Goal: Task Accomplishment & Management: Manage account settings

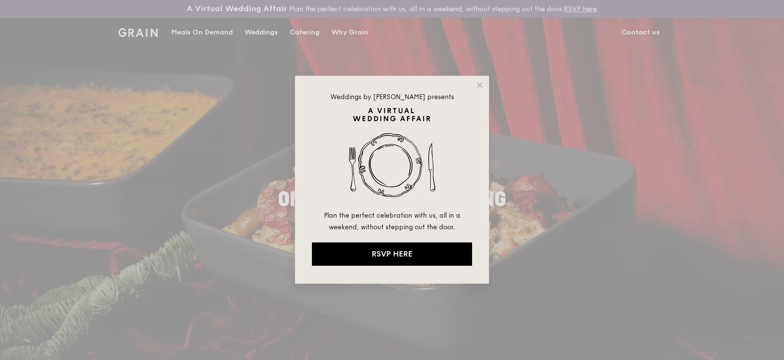
click at [642, 29] on div "Weddings by Grain presents Plan the perfect celebration with us, all in a weeke…" at bounding box center [392, 180] width 784 height 360
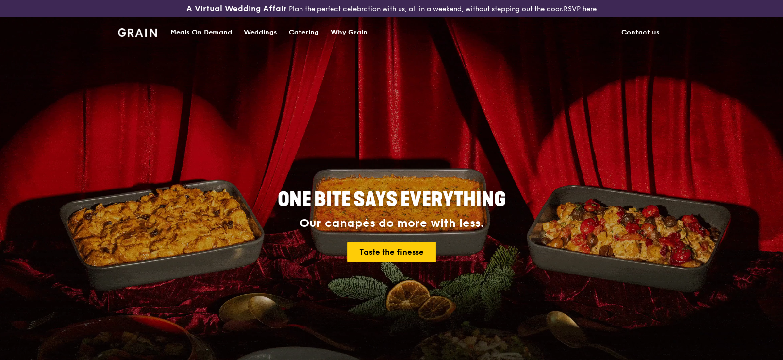
click at [292, 33] on div "Catering" at bounding box center [304, 32] width 30 height 29
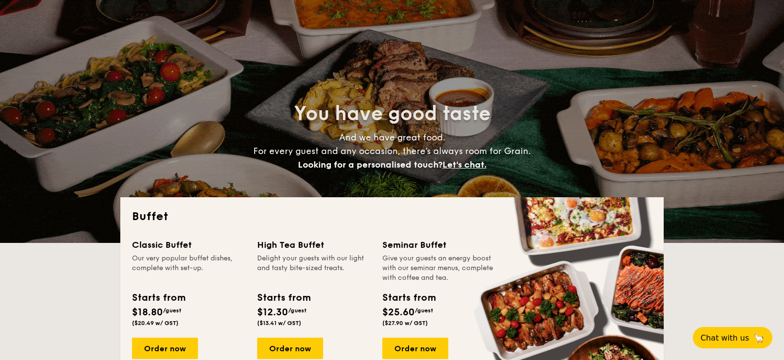
select select
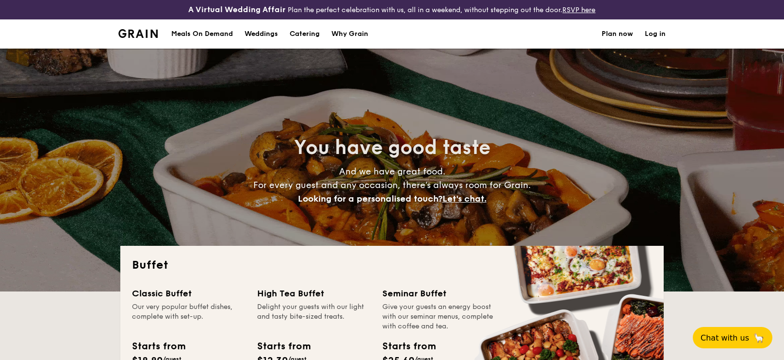
click at [644, 33] on li "Log in" at bounding box center [649, 33] width 33 height 29
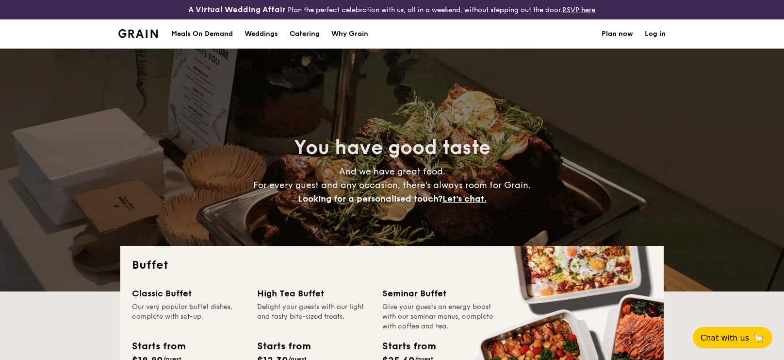
click at [647, 33] on link "Log in" at bounding box center [655, 33] width 21 height 29
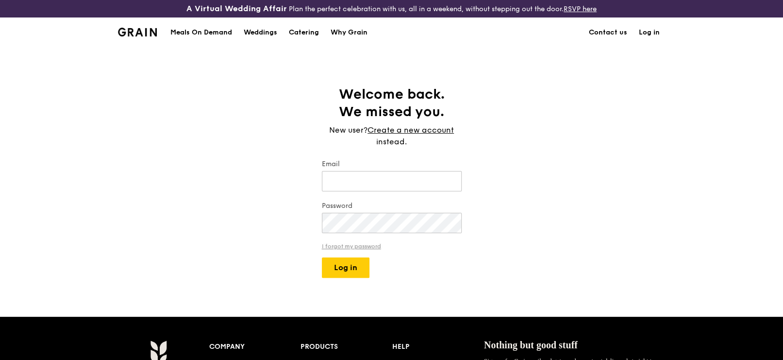
click at [376, 247] on link "I forgot my password" at bounding box center [392, 246] width 140 height 7
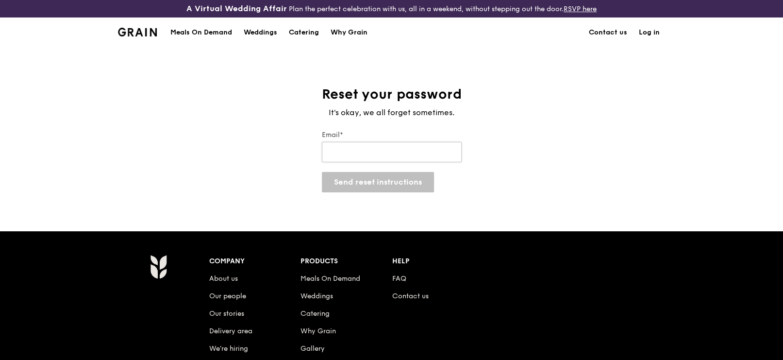
click at [398, 158] on input "Email*" at bounding box center [392, 152] width 140 height 20
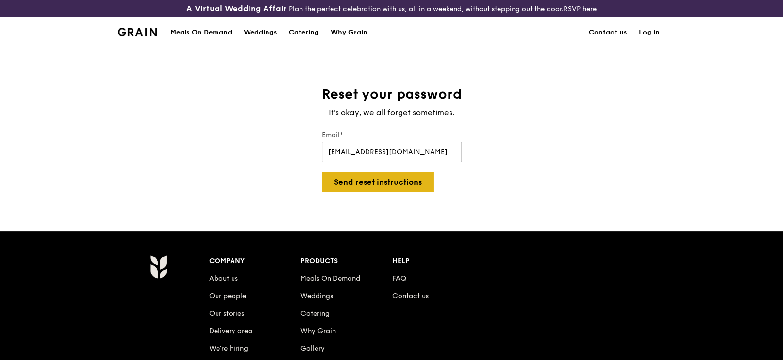
type input "[EMAIL_ADDRESS][DOMAIN_NAME]"
click at [364, 185] on button "Send reset instructions" at bounding box center [378, 182] width 112 height 20
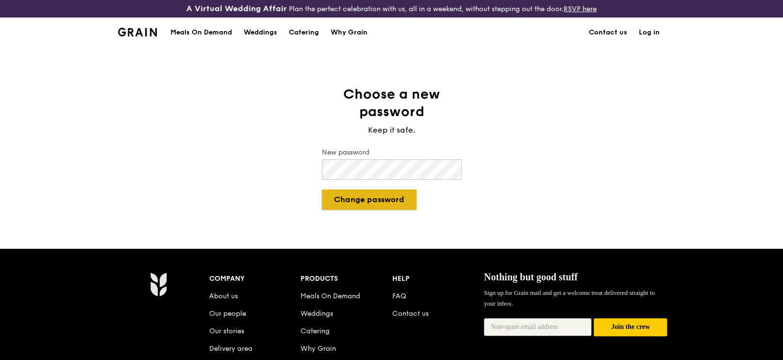
click at [388, 204] on button "Change password" at bounding box center [369, 199] width 95 height 20
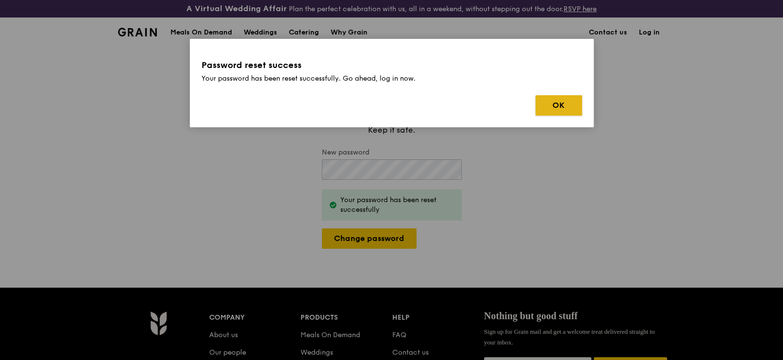
click at [554, 98] on button "OK" at bounding box center [558, 105] width 47 height 20
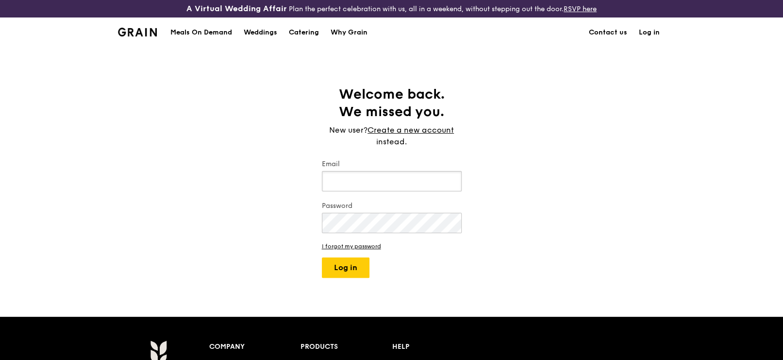
type input "[EMAIL_ADDRESS][DOMAIN_NAME]"
click at [350, 266] on button "Log in" at bounding box center [346, 267] width 48 height 20
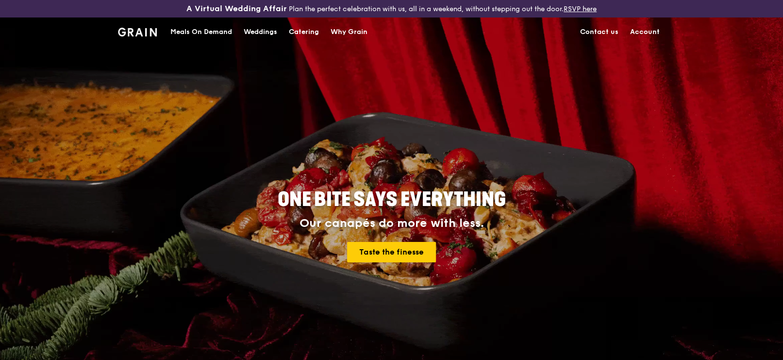
click at [643, 32] on link "Account" at bounding box center [644, 31] width 41 height 29
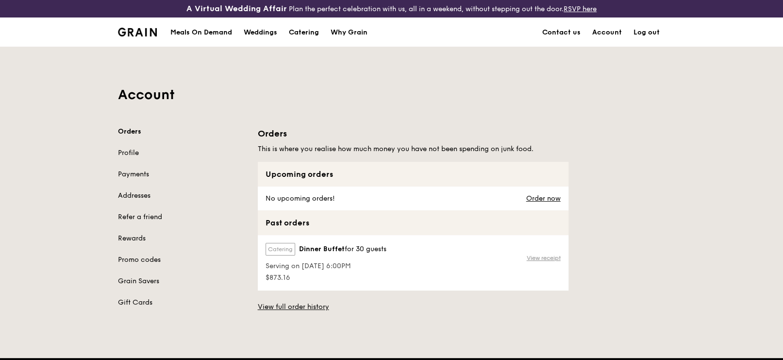
click at [545, 255] on link "View receipt" at bounding box center [543, 258] width 34 height 8
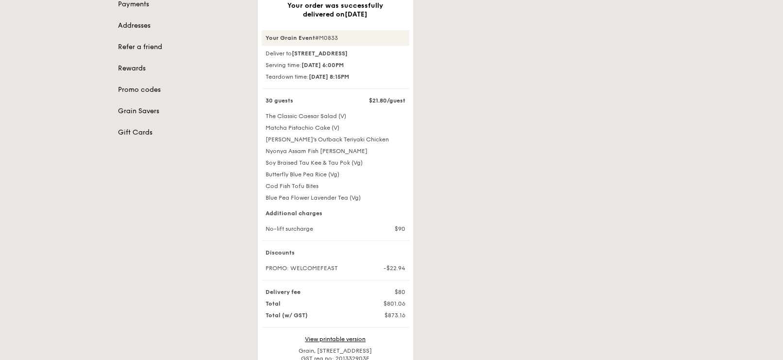
scroll to position [170, 0]
